Goal: Transaction & Acquisition: Book appointment/travel/reservation

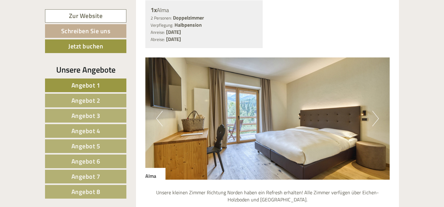
scroll to position [519, 0]
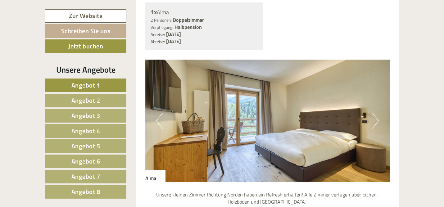
click at [375, 113] on button "Next" at bounding box center [375, 121] width 7 height 16
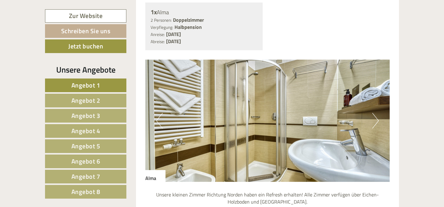
click at [375, 113] on button "Next" at bounding box center [375, 121] width 7 height 16
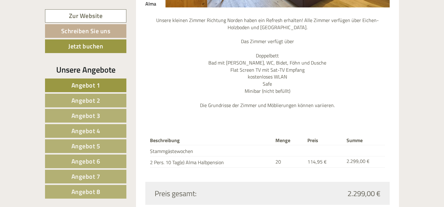
scroll to position [698, 0]
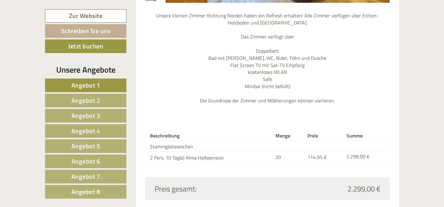
click at [89, 192] on span "Angebot 8" at bounding box center [85, 192] width 29 height 10
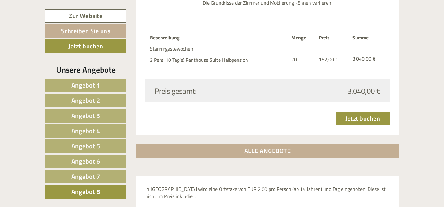
scroll to position [853, 0]
click at [97, 177] on span "Angebot 7" at bounding box center [85, 177] width 29 height 10
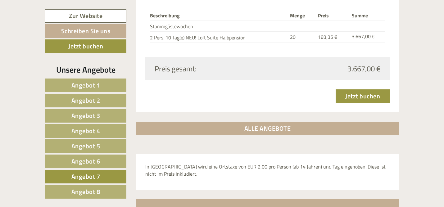
scroll to position [905, 0]
click at [93, 162] on span "Angebot 6" at bounding box center [85, 161] width 29 height 10
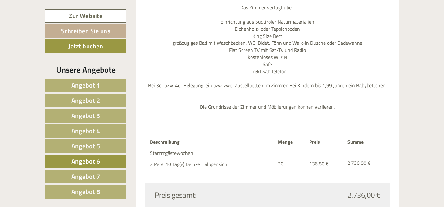
scroll to position [729, 0]
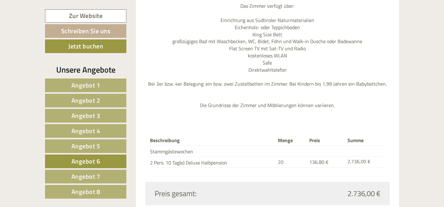
click at [100, 86] on link "Angebot 1" at bounding box center [85, 86] width 81 height 14
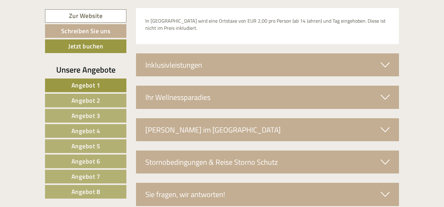
scroll to position [965, 0]
click at [198, 53] on div "Inklusivleistungen" at bounding box center [267, 64] width 263 height 23
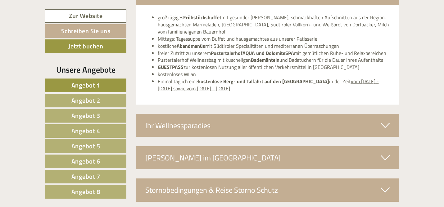
scroll to position [1037, 0]
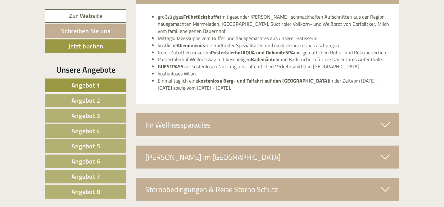
click at [317, 113] on div "Ihr Wellnessparadies" at bounding box center [267, 124] width 263 height 23
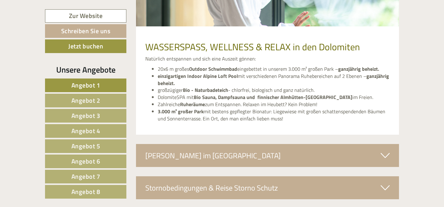
scroll to position [1280, 0]
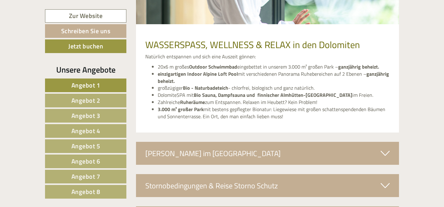
click at [264, 142] on div "[PERSON_NAME] im [GEOGRAPHIC_DATA]" at bounding box center [267, 153] width 263 height 23
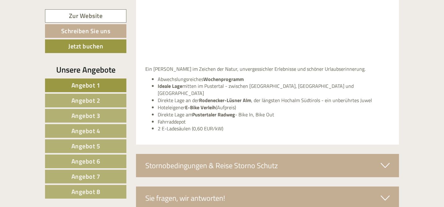
scroll to position [1541, 0]
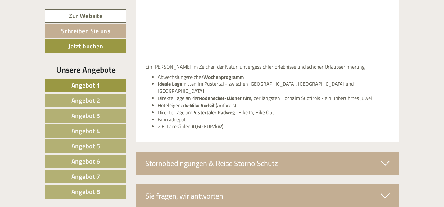
click at [257, 152] on div "Stornobedingungen & Reise Storno Schutz" at bounding box center [267, 163] width 263 height 23
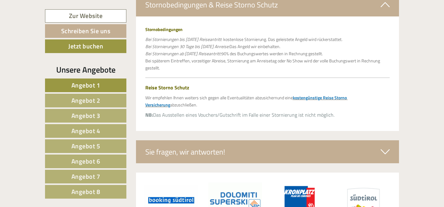
scroll to position [1701, 0]
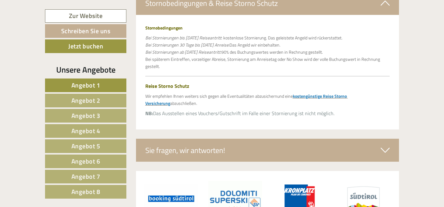
click at [219, 139] on div "Sie fragen, wir antworten!" at bounding box center [267, 150] width 263 height 23
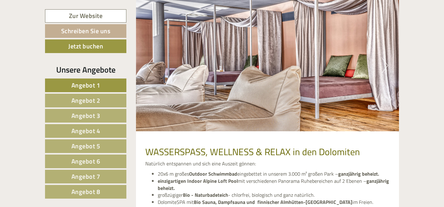
click at [94, 97] on span "Angebot 2" at bounding box center [85, 101] width 29 height 10
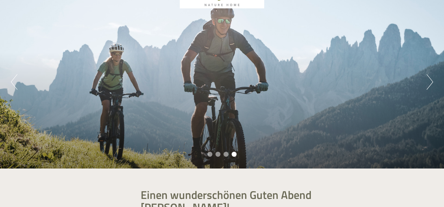
scroll to position [0, 0]
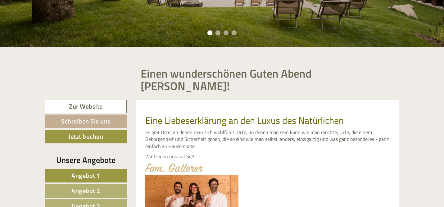
scroll to position [173, 0]
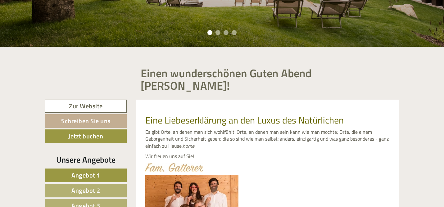
click at [94, 170] on span "Angebot 1" at bounding box center [85, 175] width 29 height 10
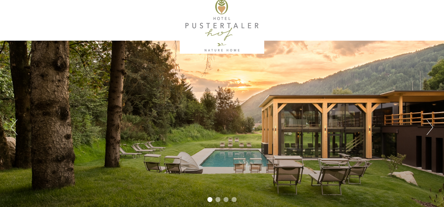
scroll to position [0, 0]
